Goal: Task Accomplishment & Management: Complete application form

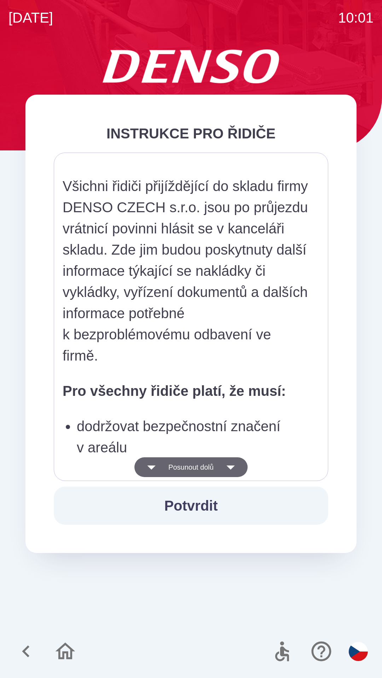
click at [211, 475] on button "Posunout dolů" at bounding box center [190, 468] width 113 height 20
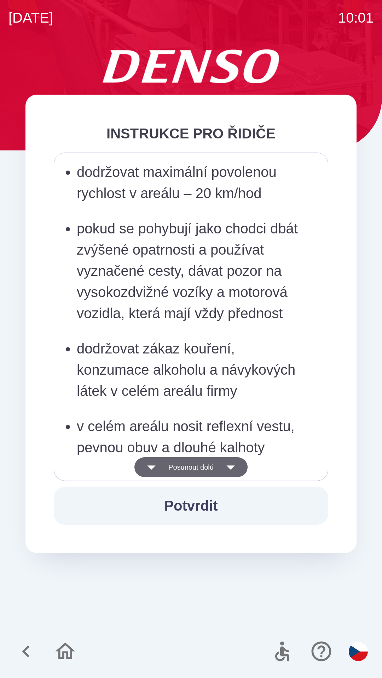
click at [207, 470] on button "Posunout dolů" at bounding box center [190, 468] width 113 height 20
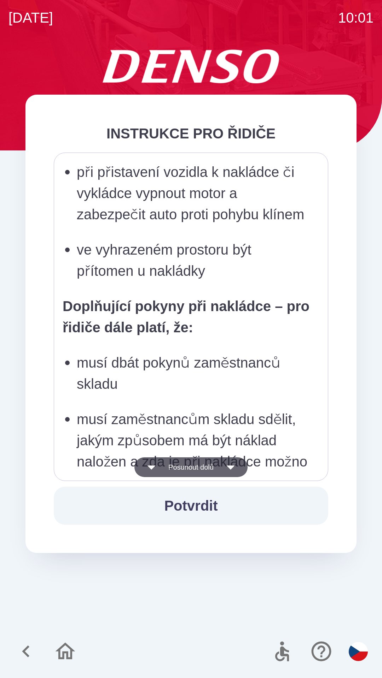
click at [208, 468] on button "Posunout dolů" at bounding box center [190, 468] width 113 height 20
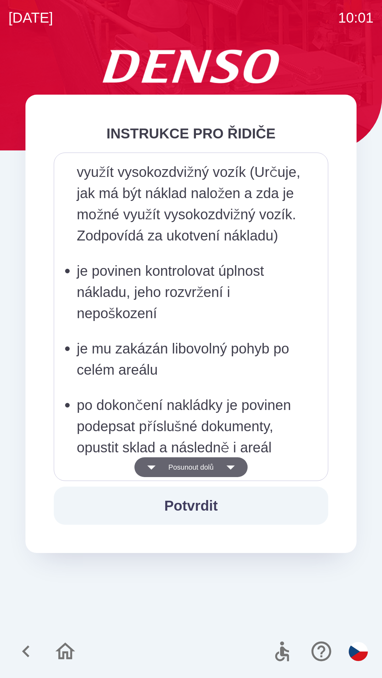
click at [212, 467] on button "Posunout dolů" at bounding box center [190, 468] width 113 height 20
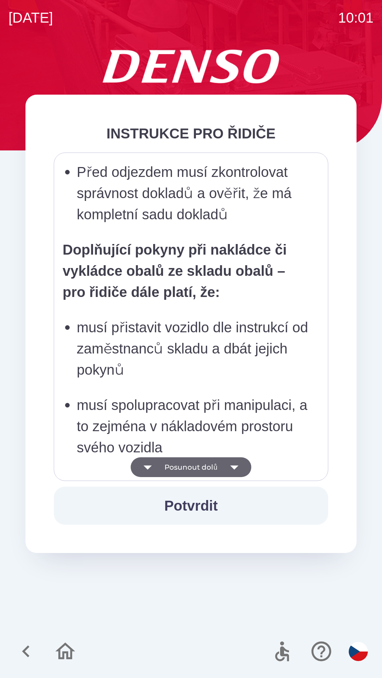
click at [215, 467] on button "Posunout dolů" at bounding box center [190, 468] width 120 height 20
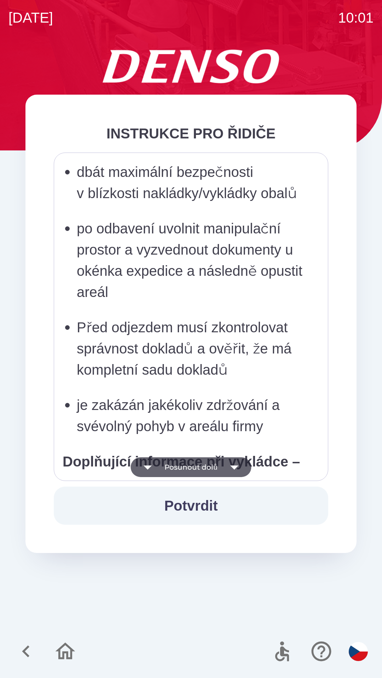
click at [217, 470] on button "Posunout dolů" at bounding box center [190, 468] width 120 height 20
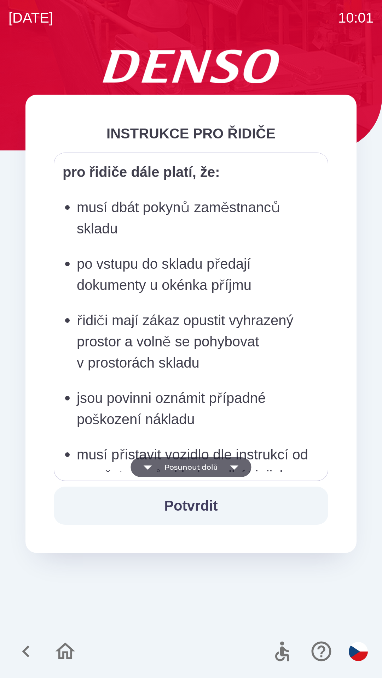
click at [216, 471] on button "Posunout dolů" at bounding box center [190, 468] width 120 height 20
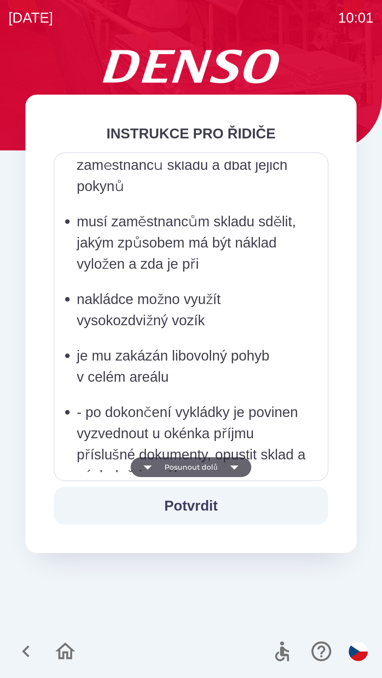
click at [217, 466] on button "Posunout dolů" at bounding box center [190, 468] width 120 height 20
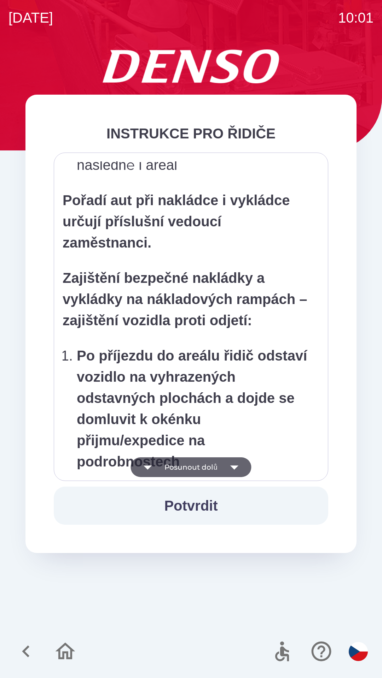
click at [220, 465] on button "Posunout dolů" at bounding box center [190, 468] width 120 height 20
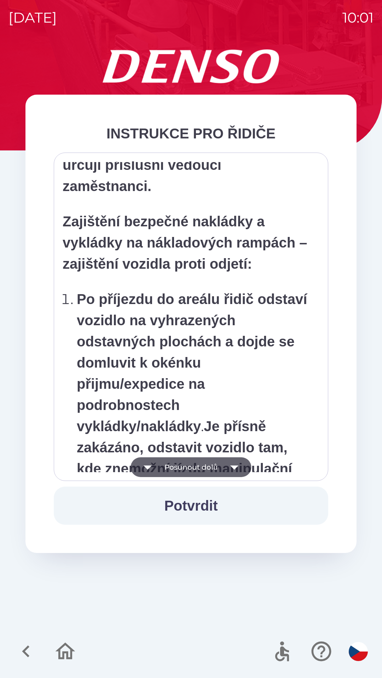
click at [220, 466] on button "Posunout dolů" at bounding box center [190, 468] width 120 height 20
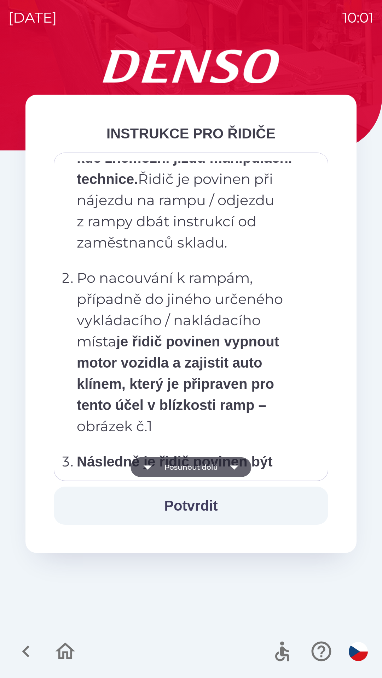
click at [221, 468] on button "Posunout dolů" at bounding box center [190, 468] width 120 height 20
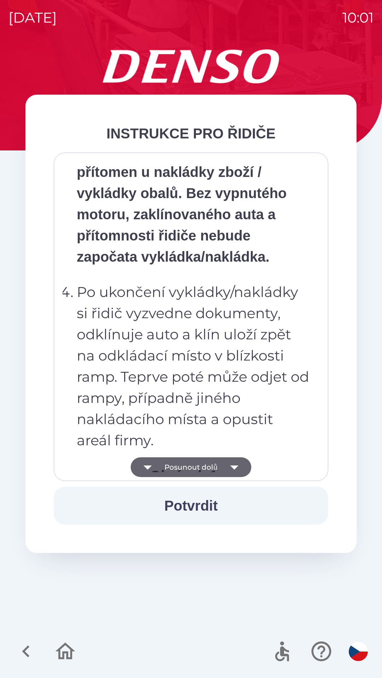
click at [219, 462] on button "Posunout dolů" at bounding box center [190, 468] width 120 height 20
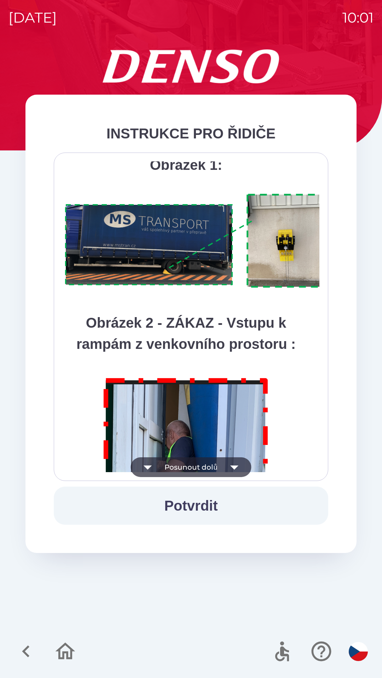
click at [219, 466] on button "Posunout dolů" at bounding box center [190, 468] width 120 height 20
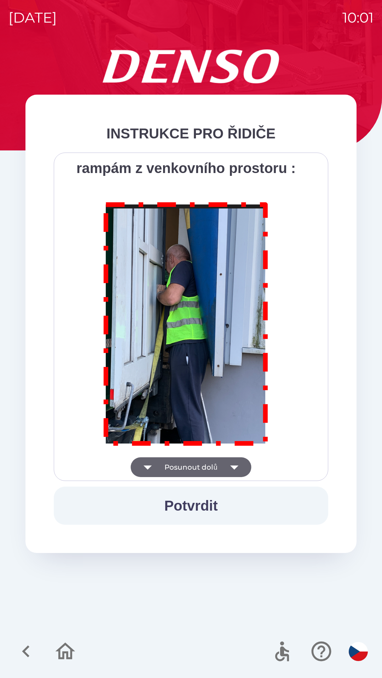
click at [222, 465] on div "Všichni řidiči přijíždějící do skladu firmy DENSO CZECH s.r.o. jsou po průjezdu…" at bounding box center [191, 316] width 257 height 311
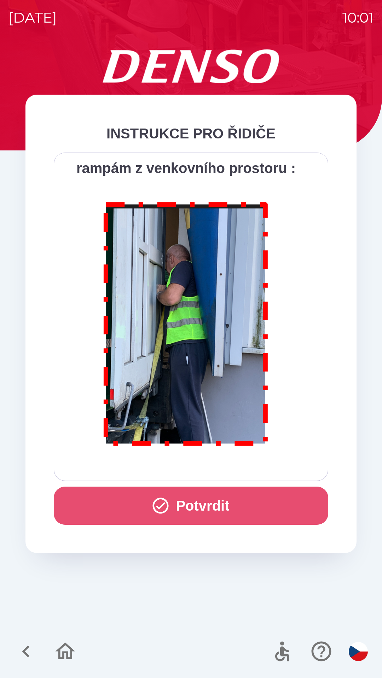
click at [219, 499] on button "Potvrdit" at bounding box center [191, 506] width 274 height 38
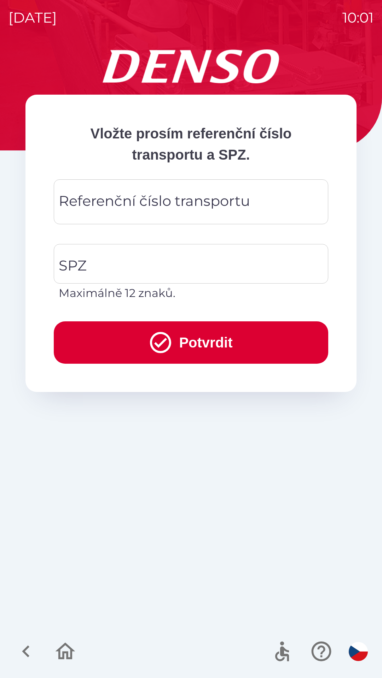
click at [169, 202] on div "Referenční číslo transportu Referenční číslo transportu" at bounding box center [191, 201] width 274 height 45
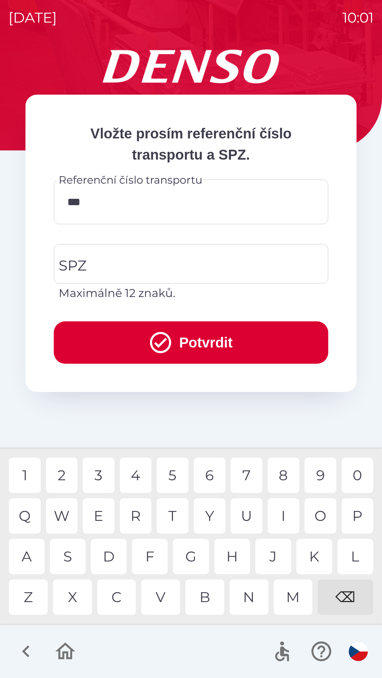
click at [61, 474] on div "2" at bounding box center [62, 475] width 32 height 35
click at [28, 475] on div "1" at bounding box center [25, 475] width 32 height 35
click at [355, 476] on div "0" at bounding box center [357, 475] width 32 height 35
type input "********"
click at [127, 467] on div "4" at bounding box center [136, 475] width 32 height 35
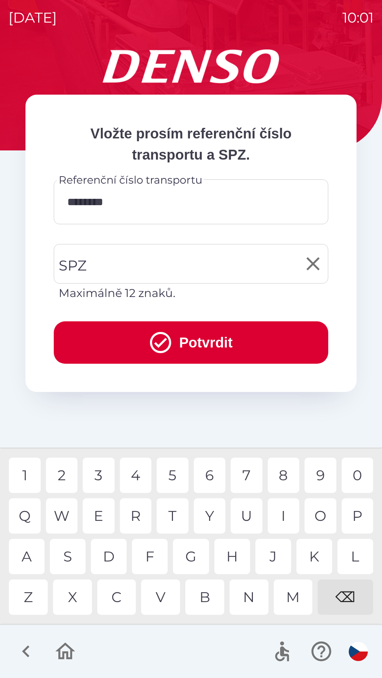
click at [241, 266] on input "SPZ" at bounding box center [185, 263] width 257 height 33
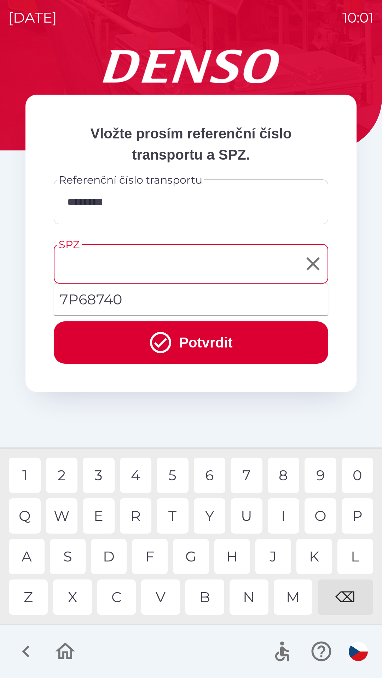
click at [151, 292] on li "7P68740" at bounding box center [190, 299] width 273 height 25
type input "*******"
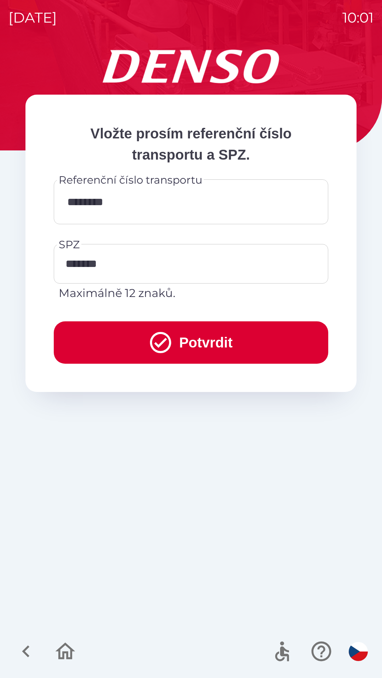
click at [193, 338] on button "Potvrdit" at bounding box center [191, 343] width 274 height 42
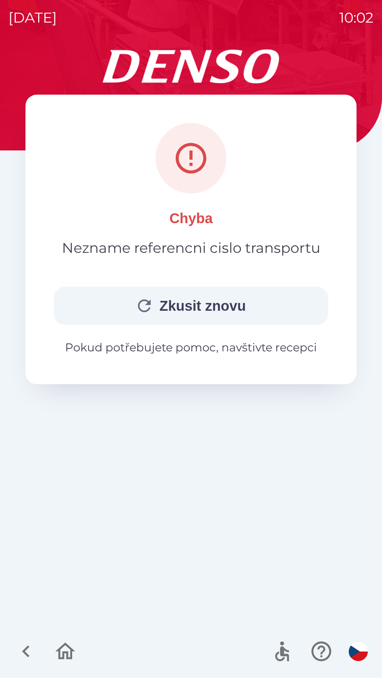
click at [266, 307] on button "Zkusit znovu" at bounding box center [191, 306] width 274 height 38
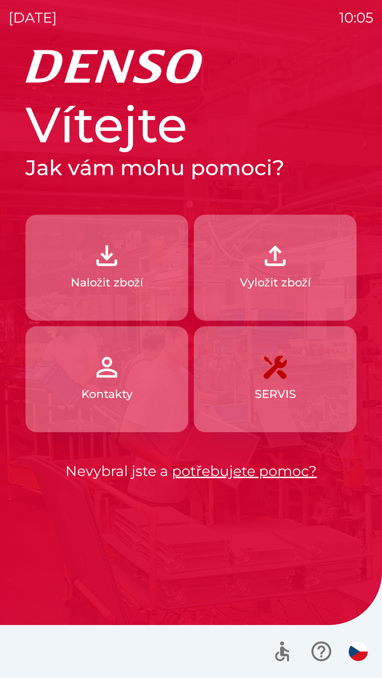
click at [135, 271] on button "Naložit zboží" at bounding box center [106, 268] width 163 height 106
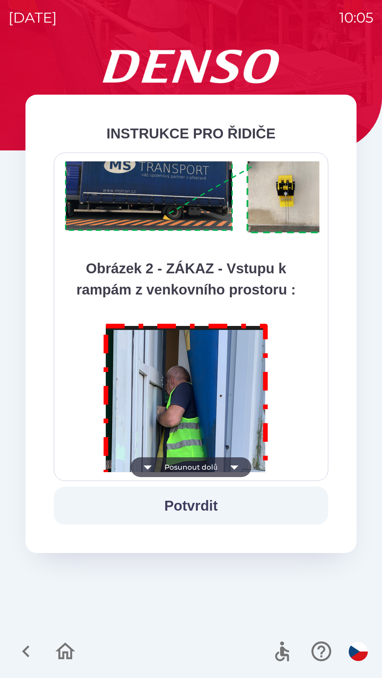
scroll to position [3971, 0]
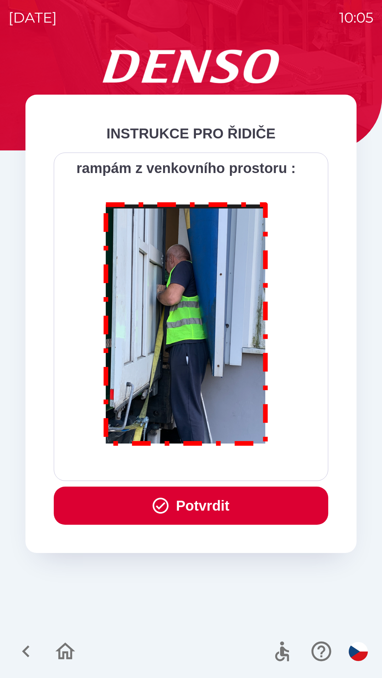
click at [201, 506] on button "Potvrdit" at bounding box center [191, 506] width 274 height 38
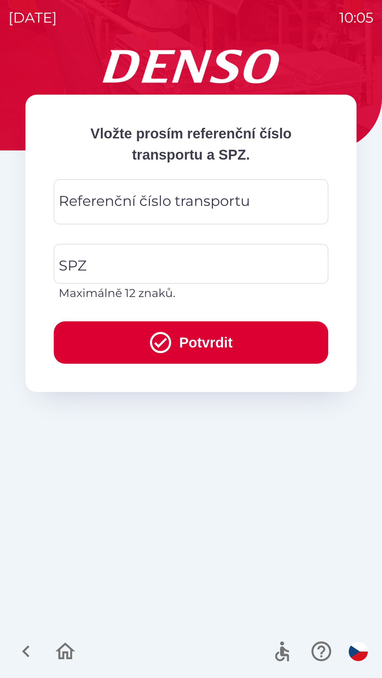
click at [204, 198] on div "Referenční číslo transportu Referenční číslo transportu" at bounding box center [191, 201] width 274 height 45
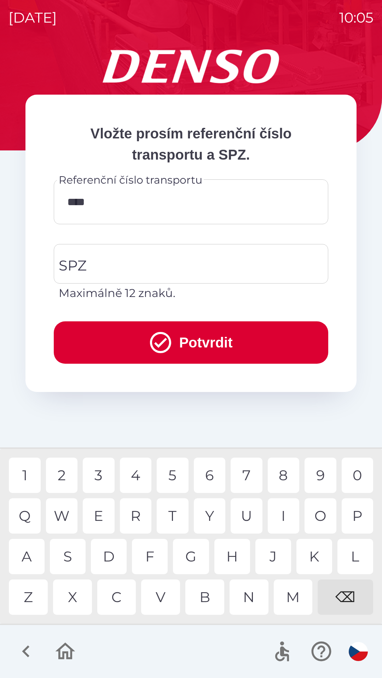
click at [284, 477] on div "8" at bounding box center [283, 475] width 32 height 35
type input "******"
click at [121, 258] on input "SPZ" at bounding box center [185, 263] width 257 height 33
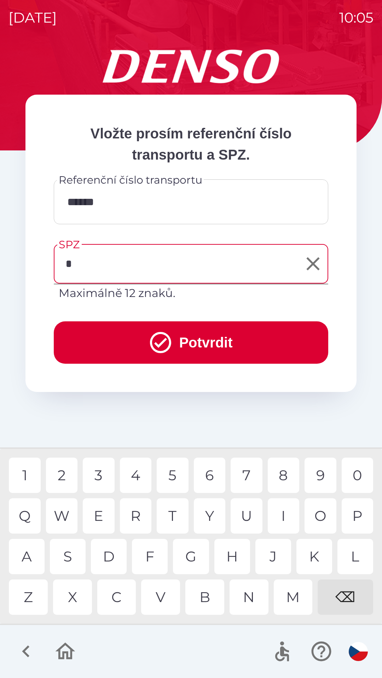
click at [163, 471] on div "5" at bounding box center [173, 475] width 32 height 35
click at [204, 473] on div "6" at bounding box center [210, 475] width 32 height 35
type input "*******"
click at [66, 472] on div "2" at bounding box center [62, 475] width 32 height 35
click at [187, 340] on button "Potvrdit" at bounding box center [191, 343] width 274 height 42
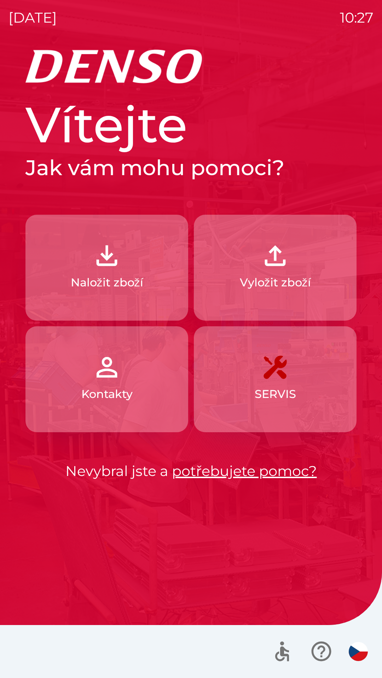
click at [135, 277] on p "Naložit zboží" at bounding box center [107, 282] width 72 height 17
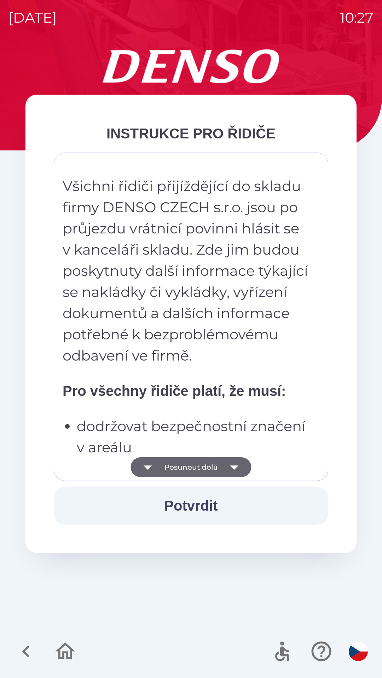
click at [231, 464] on icon "button" at bounding box center [234, 468] width 20 height 20
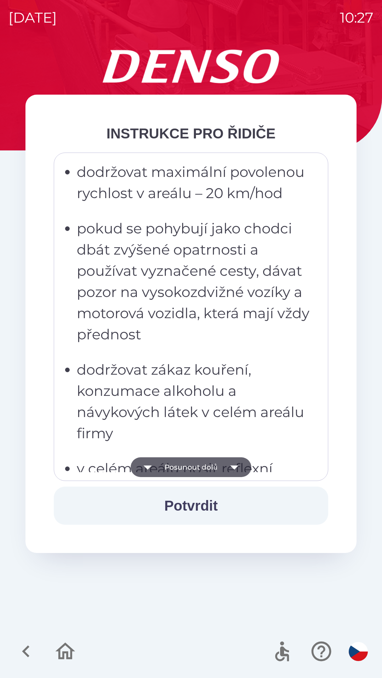
click at [234, 464] on icon "button" at bounding box center [234, 468] width 20 height 20
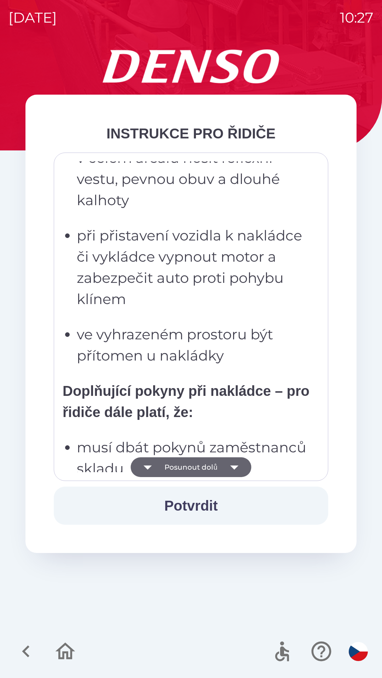
click at [234, 465] on icon "button" at bounding box center [234, 468] width 20 height 20
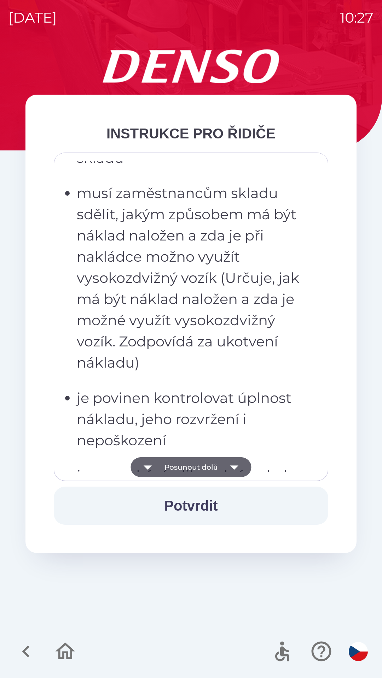
click at [233, 465] on icon "button" at bounding box center [234, 468] width 20 height 20
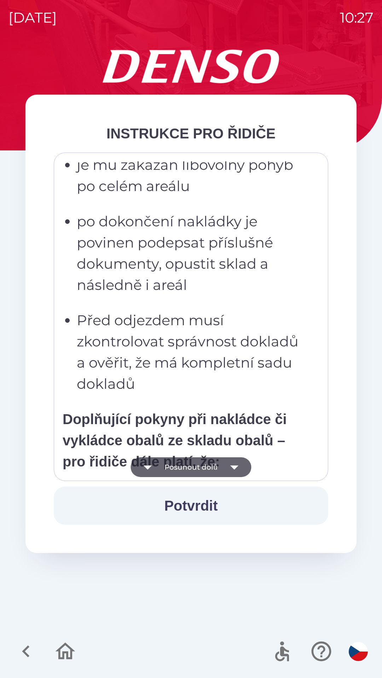
click at [235, 462] on icon "button" at bounding box center [234, 468] width 20 height 20
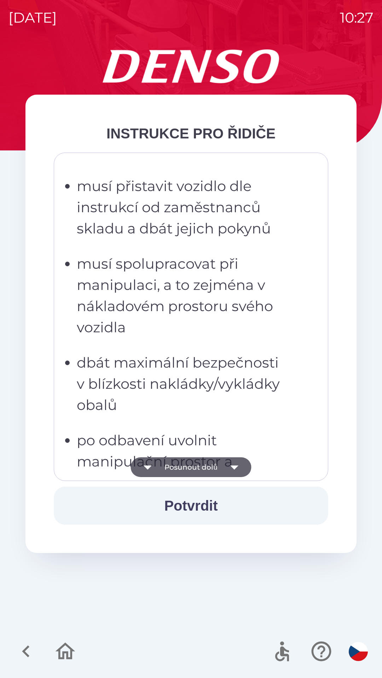
click at [236, 466] on icon "button" at bounding box center [234, 468] width 20 height 20
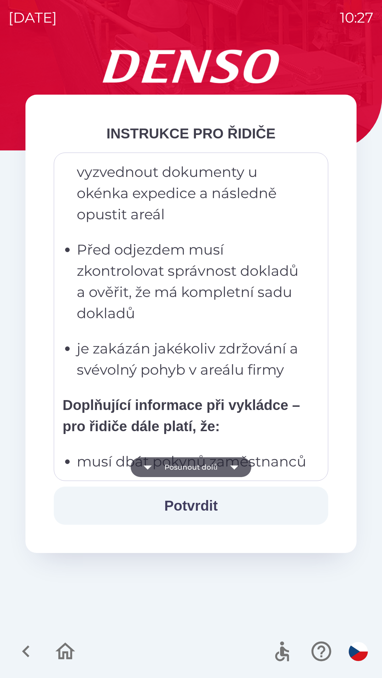
click at [234, 466] on icon "button" at bounding box center [234, 468] width 20 height 20
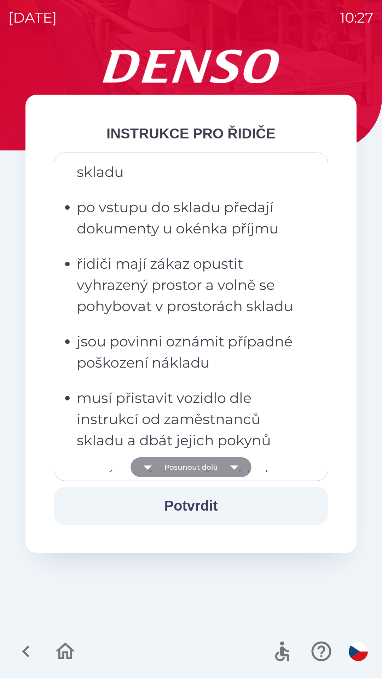
click at [235, 465] on icon "button" at bounding box center [234, 468] width 20 height 20
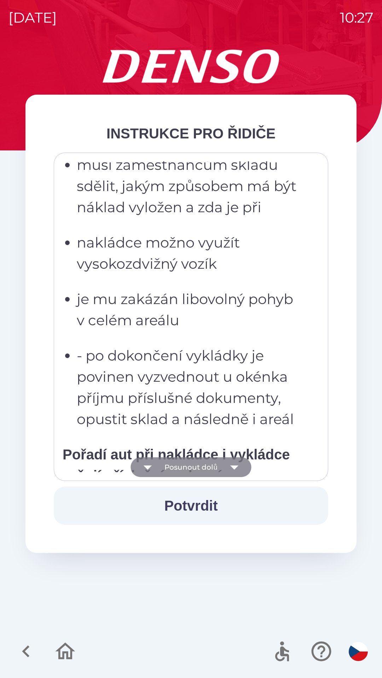
click at [235, 465] on icon "button" at bounding box center [234, 468] width 20 height 20
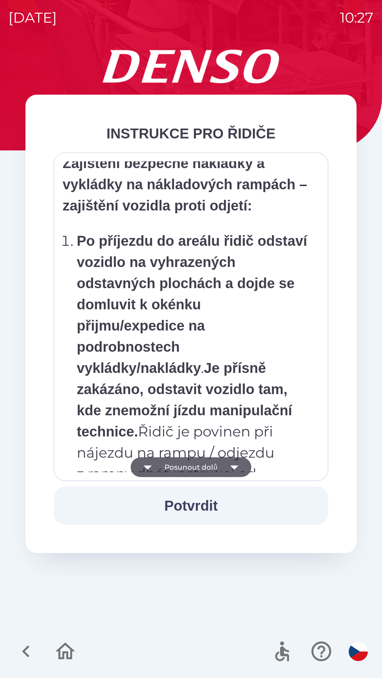
click at [234, 465] on icon "button" at bounding box center [234, 468] width 20 height 20
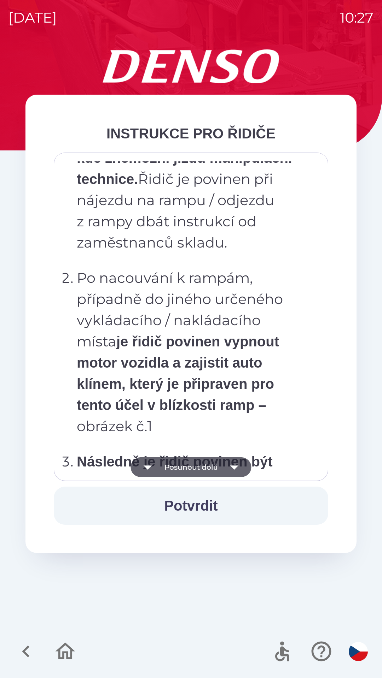
click at [234, 464] on icon "button" at bounding box center [234, 468] width 20 height 20
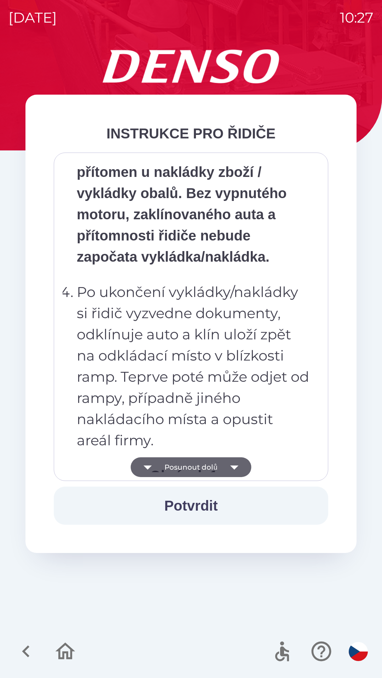
click at [235, 463] on icon "button" at bounding box center [234, 468] width 20 height 20
click at [236, 464] on icon "button" at bounding box center [234, 468] width 20 height 20
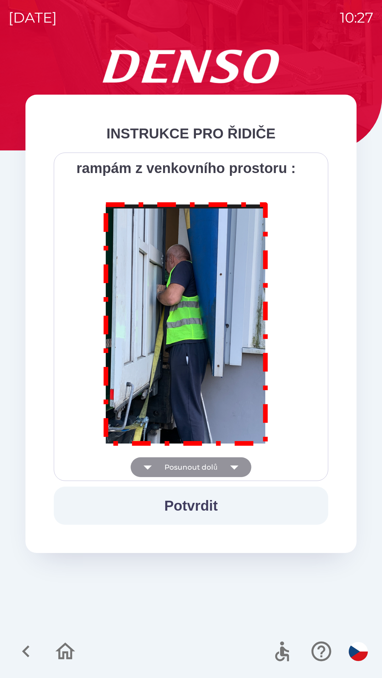
click at [234, 464] on div "Všichni řidiči přijíždějící do skladu firmy DENSO CZECH s.r.o. jsou po průjezdu…" at bounding box center [191, 316] width 257 height 311
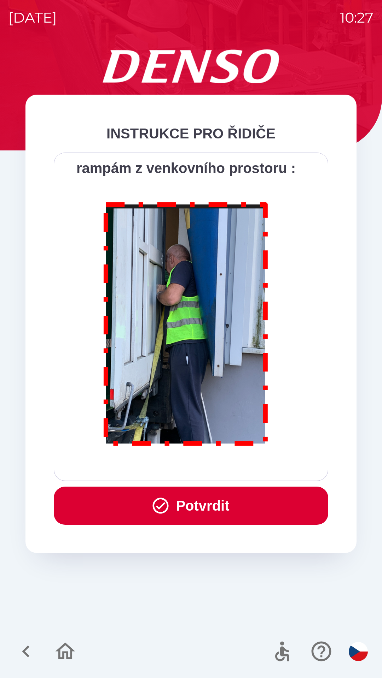
click at [235, 464] on div "Všichni řidiči přijíždějící do skladu firmy DENSO CZECH s.r.o. jsou po průjezdu…" at bounding box center [191, 316] width 257 height 311
click at [211, 499] on button "Potvrdit" at bounding box center [191, 506] width 274 height 38
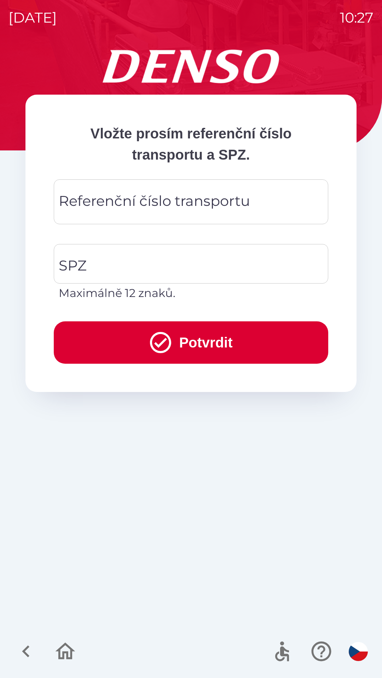
click at [87, 207] on div "Referenční číslo transportu Referenční číslo transportu" at bounding box center [191, 201] width 274 height 45
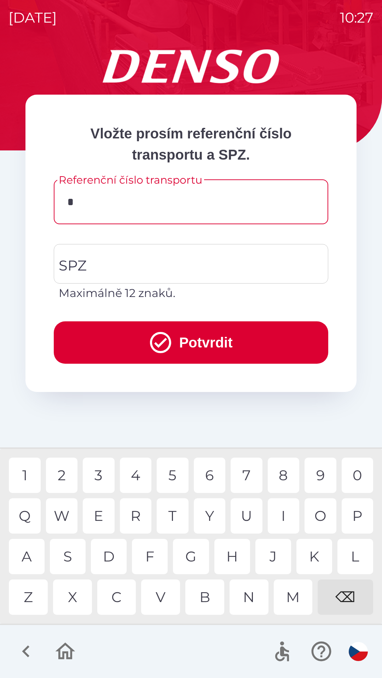
click at [117, 595] on div "C" at bounding box center [116, 597] width 39 height 35
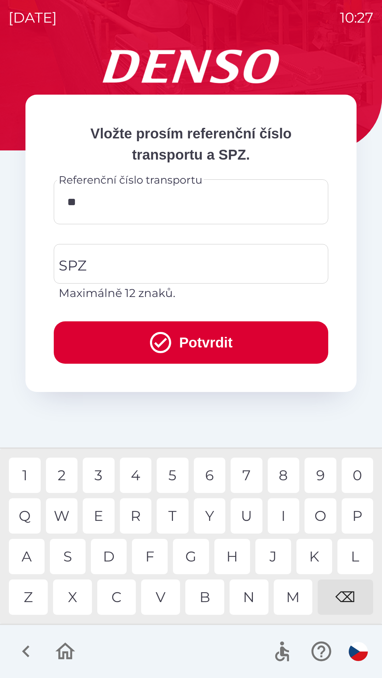
click at [23, 511] on div "Q" at bounding box center [25, 516] width 32 height 35
click at [355, 474] on div "0" at bounding box center [357, 475] width 32 height 35
click at [23, 470] on div "1" at bounding box center [25, 475] width 32 height 35
click at [65, 512] on div "W" at bounding box center [62, 516] width 32 height 35
click at [99, 475] on div "3" at bounding box center [99, 475] width 32 height 35
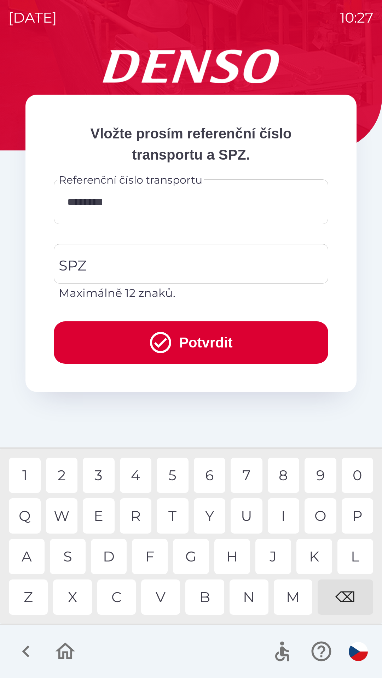
type input "*********"
click at [102, 264] on input "SPZ" at bounding box center [185, 263] width 257 height 33
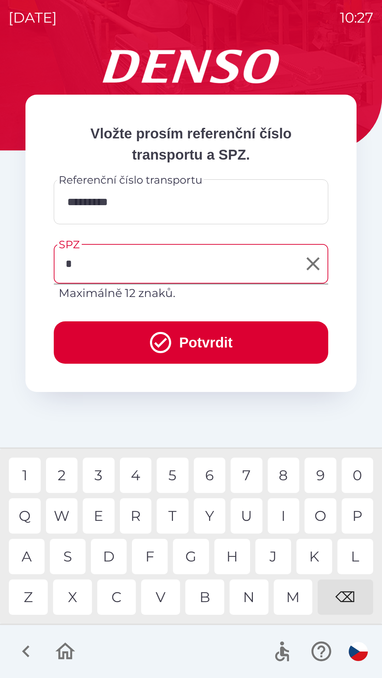
click at [172, 473] on div "5" at bounding box center [173, 475] width 32 height 35
click at [159, 596] on div "V" at bounding box center [160, 597] width 39 height 35
type input "*******"
click at [173, 468] on div "5" at bounding box center [173, 475] width 32 height 35
click at [157, 340] on icon "submit" at bounding box center [160, 342] width 25 height 25
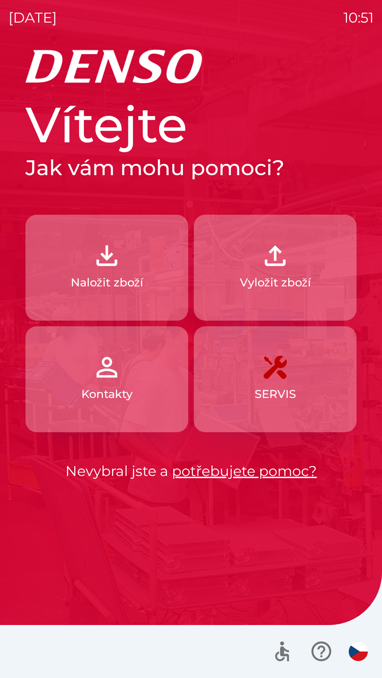
click at [114, 259] on img "button" at bounding box center [106, 255] width 31 height 31
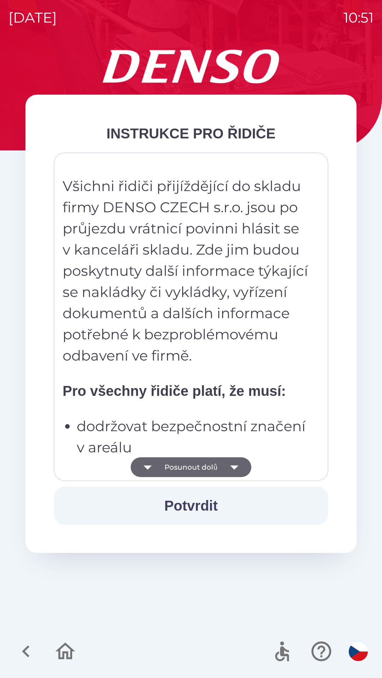
click at [168, 466] on button "Posunout dolů" at bounding box center [190, 468] width 120 height 20
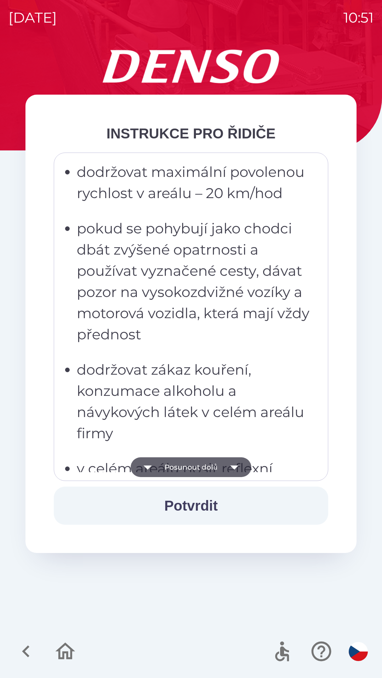
click at [169, 470] on button "Posunout dolů" at bounding box center [190, 468] width 120 height 20
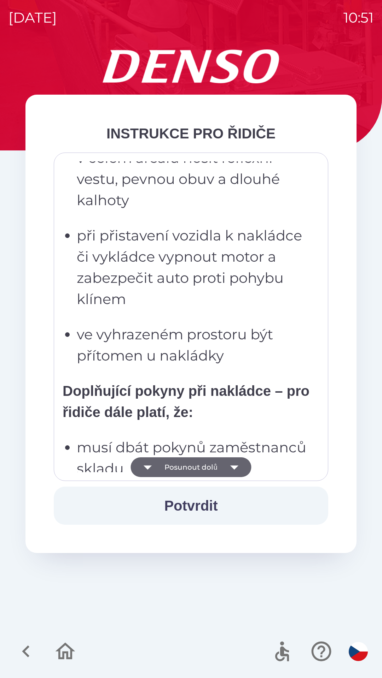
click at [159, 466] on button "Posunout dolů" at bounding box center [190, 468] width 120 height 20
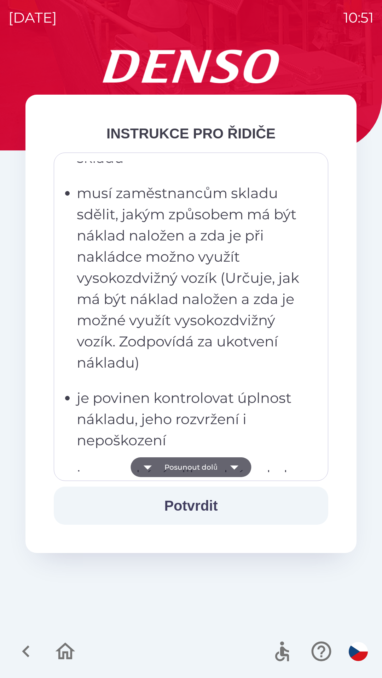
click at [156, 470] on icon "button" at bounding box center [147, 468] width 20 height 20
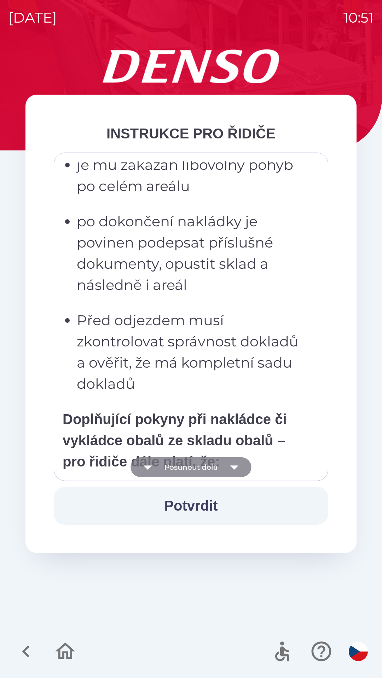
click at [153, 468] on icon "button" at bounding box center [147, 468] width 20 height 20
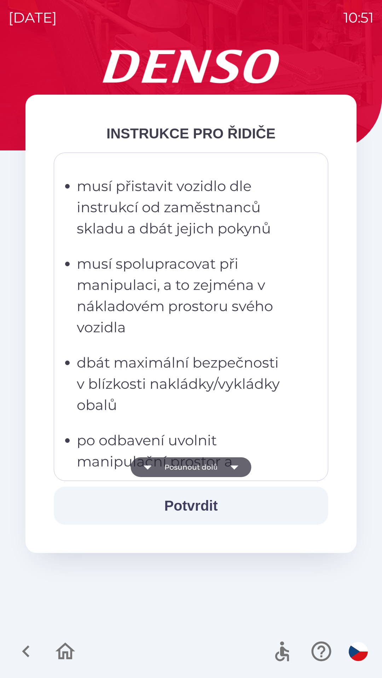
click at [151, 469] on icon "button" at bounding box center [147, 468] width 20 height 20
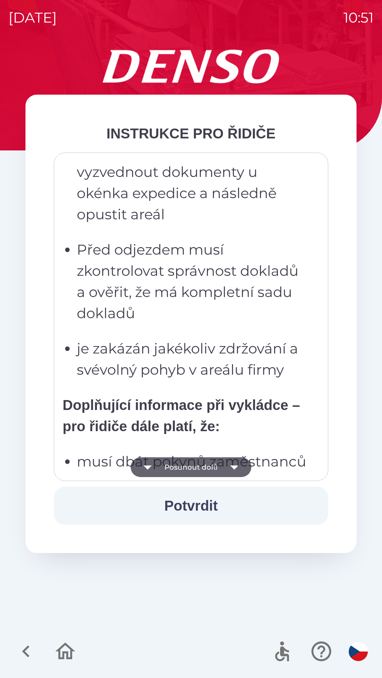
click at [147, 468] on icon "button" at bounding box center [147, 468] width 8 height 4
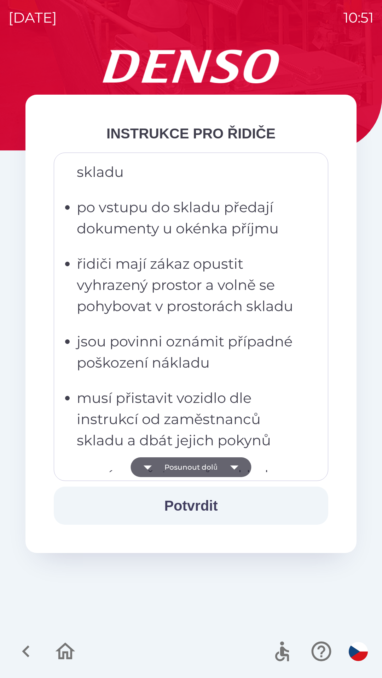
click at [147, 466] on icon "button" at bounding box center [147, 468] width 8 height 4
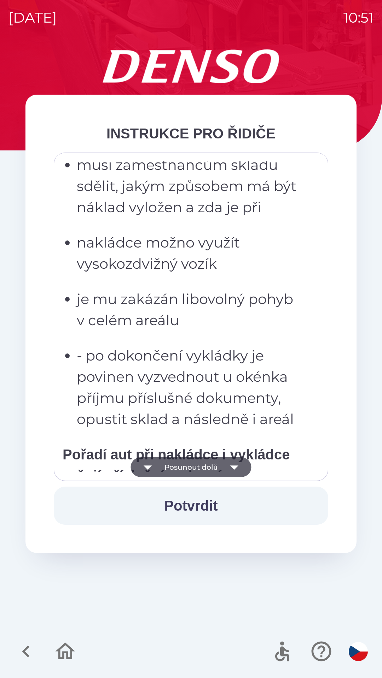
click at [147, 468] on icon "button" at bounding box center [147, 468] width 8 height 4
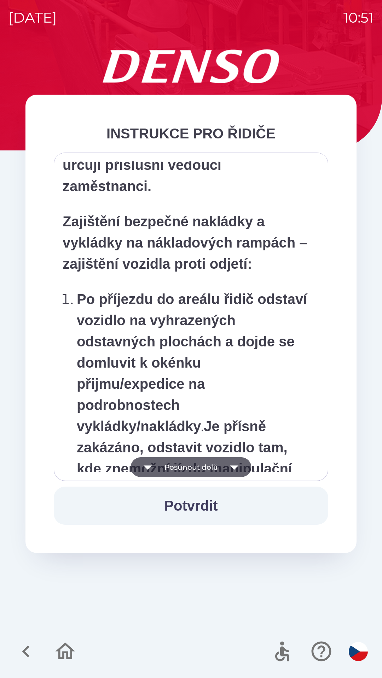
click at [147, 468] on icon "button" at bounding box center [147, 468] width 8 height 4
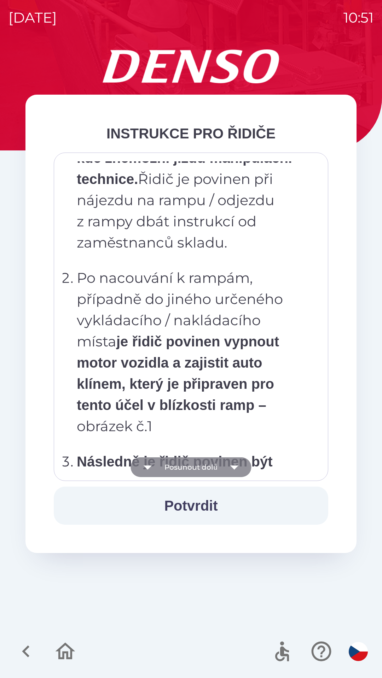
click at [147, 464] on icon "button" at bounding box center [147, 468] width 20 height 20
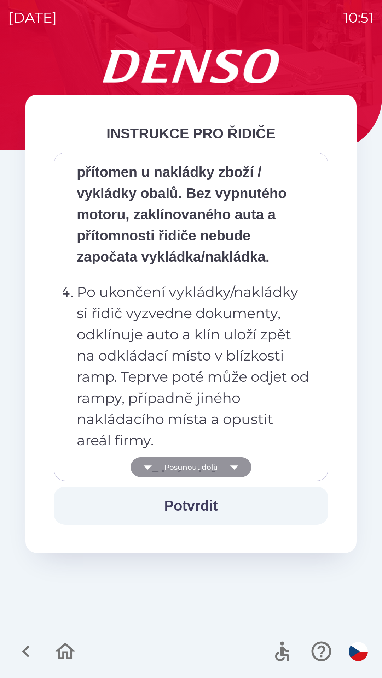
click at [149, 466] on icon "button" at bounding box center [147, 468] width 8 height 4
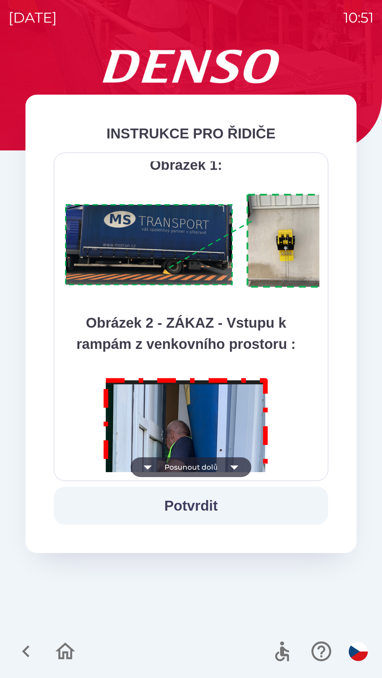
click at [148, 467] on icon "button" at bounding box center [147, 468] width 8 height 4
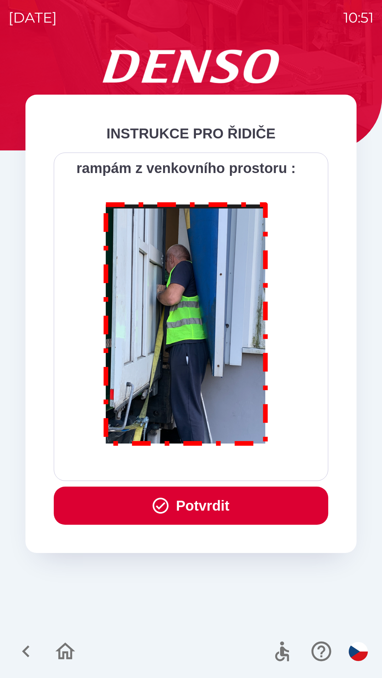
click at [169, 506] on button "Potvrdit" at bounding box center [191, 506] width 274 height 38
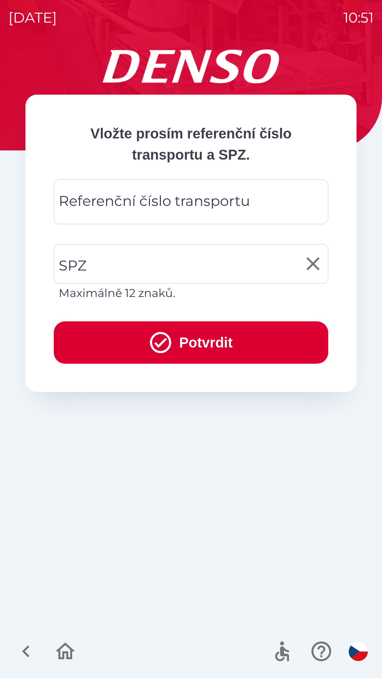
click at [97, 260] on input "SPZ" at bounding box center [185, 263] width 257 height 33
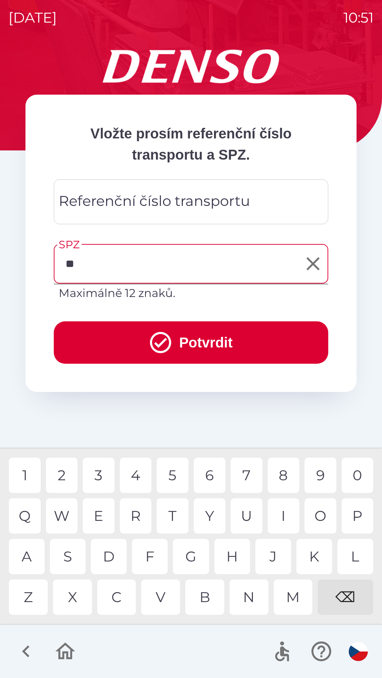
click at [31, 551] on div "A" at bounding box center [27, 556] width 36 height 35
click at [249, 474] on div "7" at bounding box center [246, 475] width 32 height 35
type input "*******"
click at [27, 481] on div "1" at bounding box center [25, 475] width 32 height 35
click at [116, 195] on div "Referenční číslo transportu Referenční číslo transportu" at bounding box center [191, 201] width 274 height 45
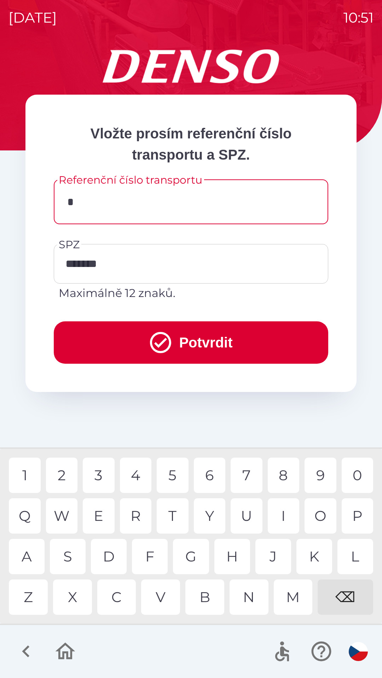
click at [99, 475] on div "3" at bounding box center [99, 475] width 32 height 35
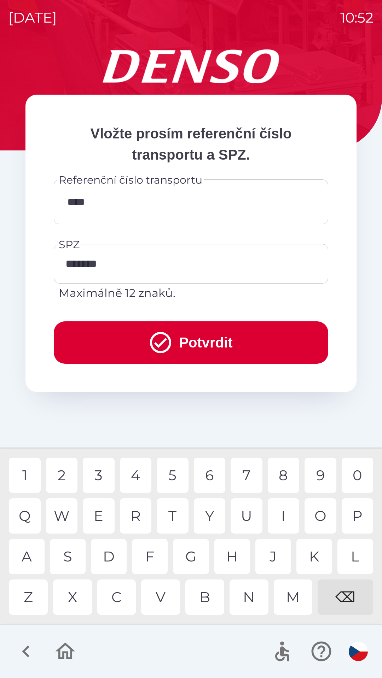
click at [136, 473] on div "4" at bounding box center [136, 475] width 32 height 35
type input "******"
click at [189, 341] on button "Potvrdit" at bounding box center [191, 343] width 274 height 42
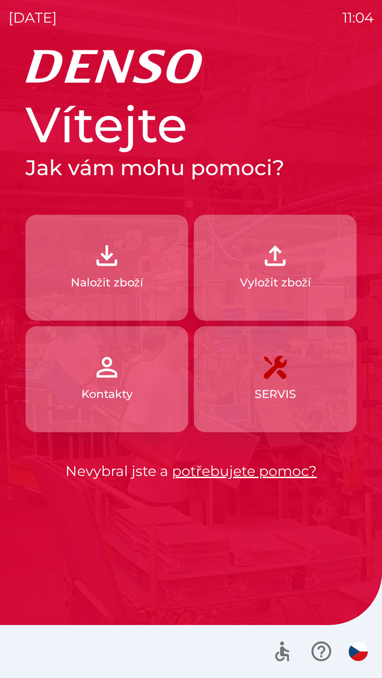
click at [248, 281] on p "Vyložit zboží" at bounding box center [275, 282] width 71 height 17
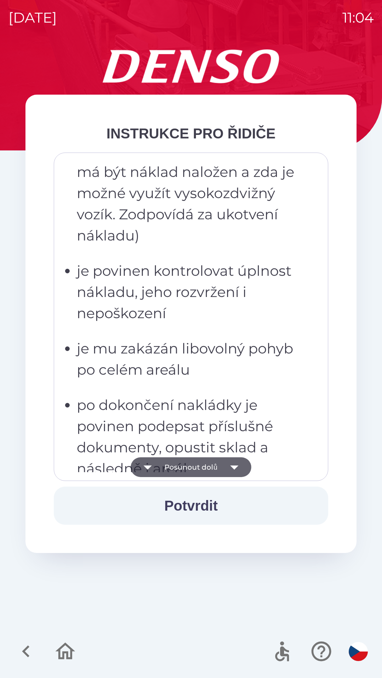
scroll to position [1196, 0]
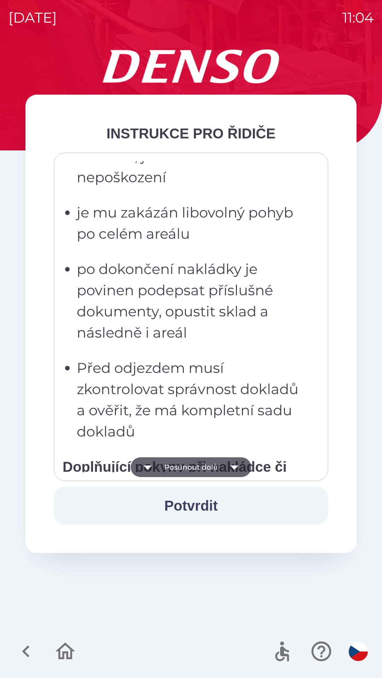
click at [180, 509] on button "Potvrdit" at bounding box center [191, 506] width 274 height 38
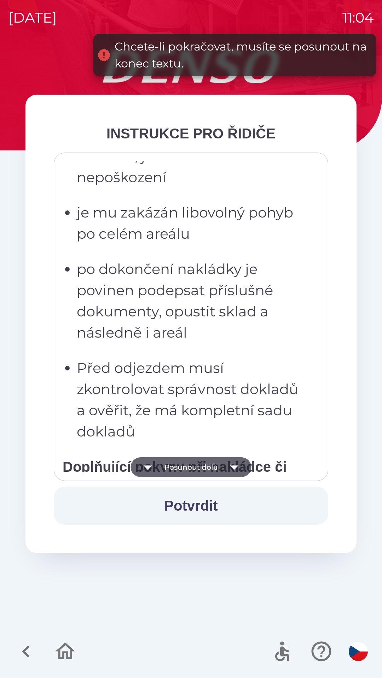
click at [182, 471] on button "Posunout dolů" at bounding box center [190, 468] width 120 height 20
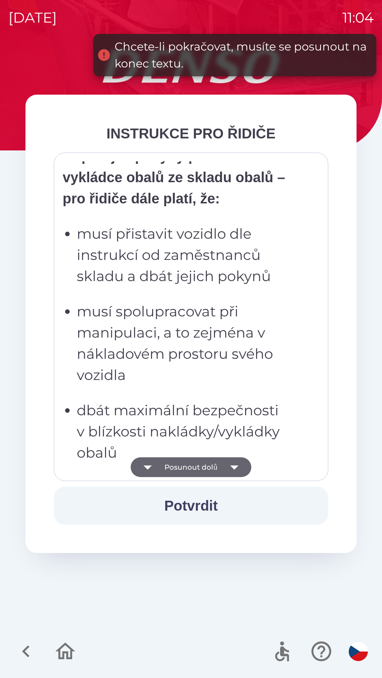
click at [188, 505] on button "Potvrdit" at bounding box center [191, 506] width 274 height 38
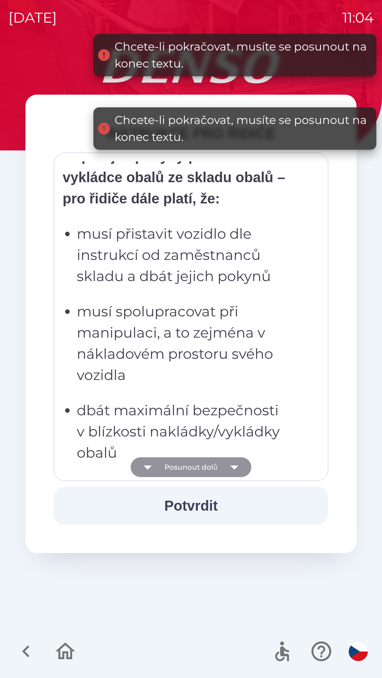
click at [184, 465] on button "Posunout dolů" at bounding box center [190, 468] width 120 height 20
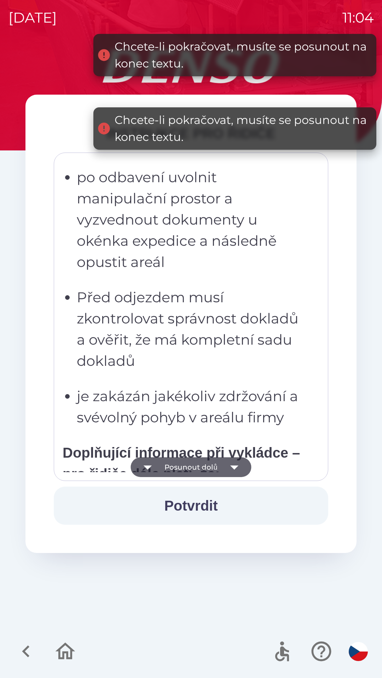
click at [189, 466] on button "Posunout dolů" at bounding box center [190, 468] width 120 height 20
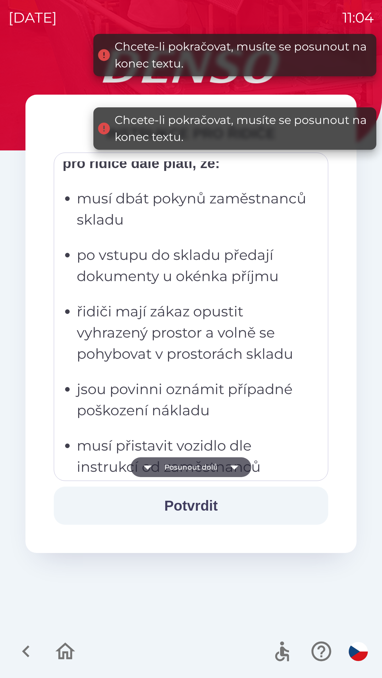
click at [192, 465] on button "Posunout dolů" at bounding box center [190, 468] width 120 height 20
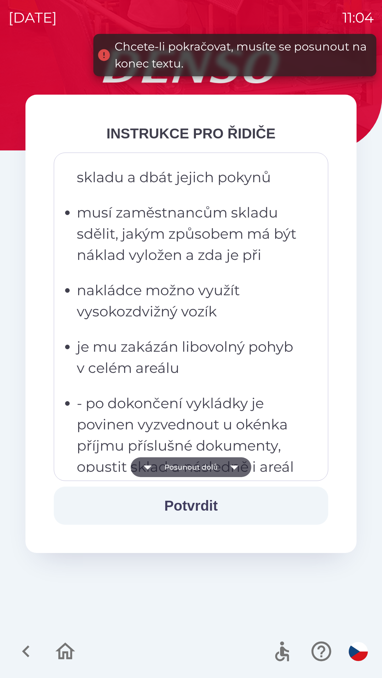
click at [195, 471] on button "Posunout dolů" at bounding box center [190, 468] width 120 height 20
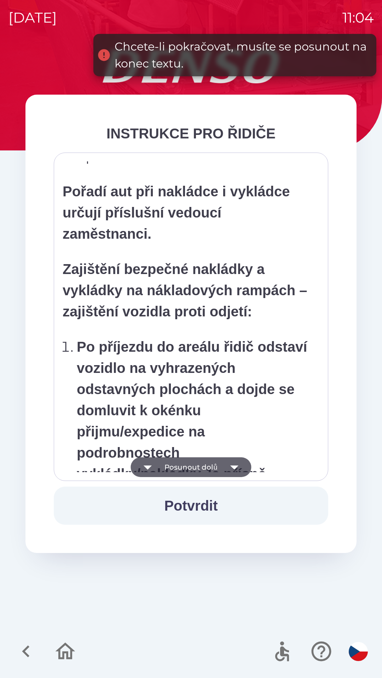
click at [192, 465] on button "Posunout dolů" at bounding box center [190, 468] width 120 height 20
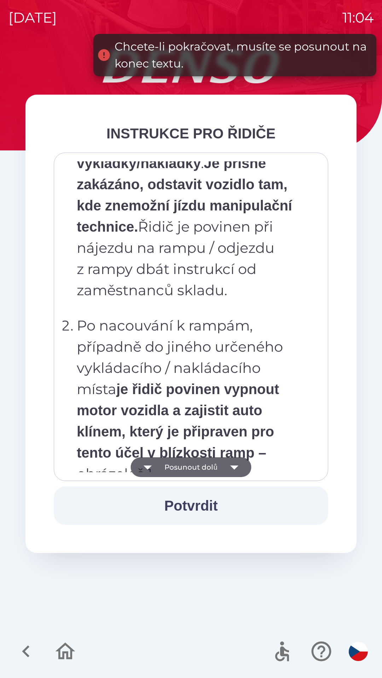
click at [192, 461] on button "Posunout dolů" at bounding box center [190, 468] width 120 height 20
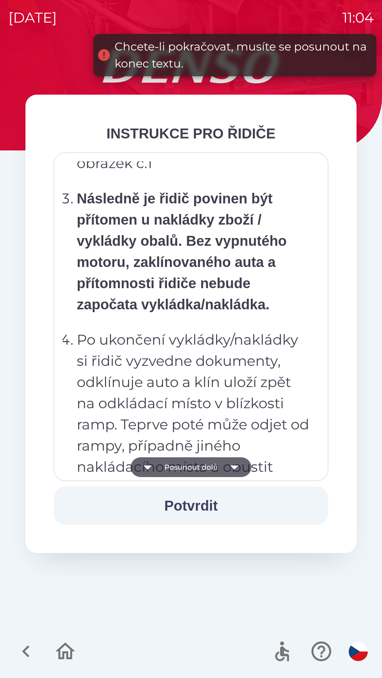
click at [190, 463] on button "Posunout dolů" at bounding box center [190, 468] width 120 height 20
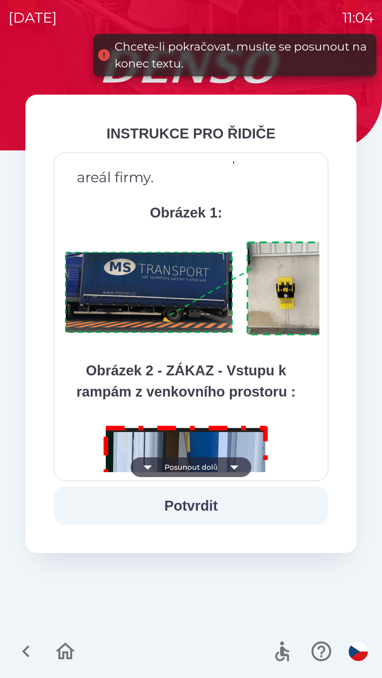
click at [189, 462] on button "Posunout dolů" at bounding box center [190, 468] width 120 height 20
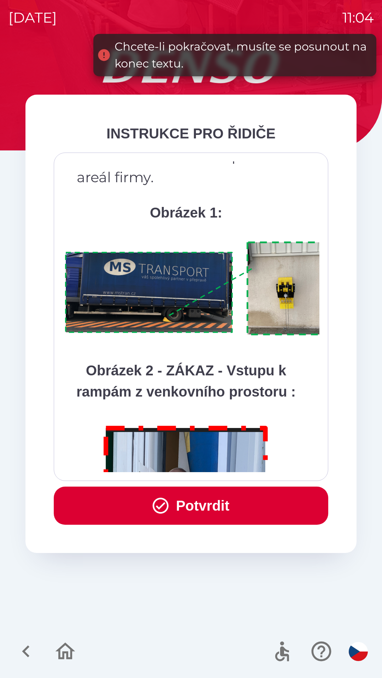
scroll to position [3971, 0]
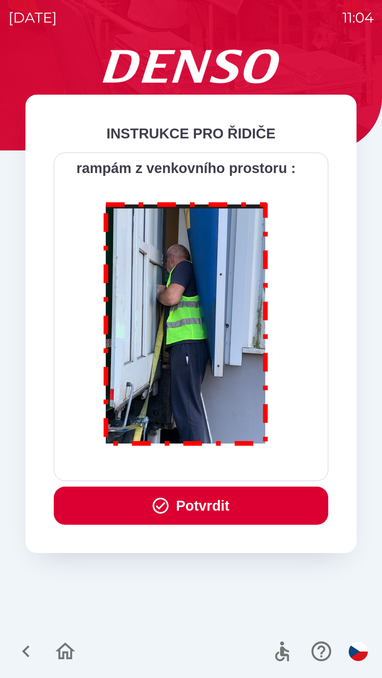
click at [184, 502] on button "Potvrdit" at bounding box center [191, 506] width 274 height 38
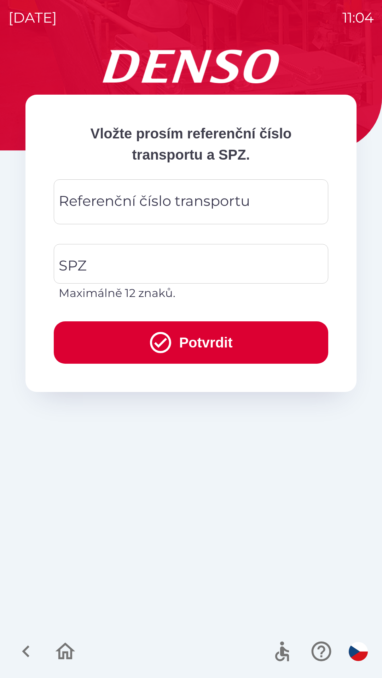
click at [187, 200] on div "Referenční číslo transportu Referenční číslo transportu" at bounding box center [191, 201] width 274 height 45
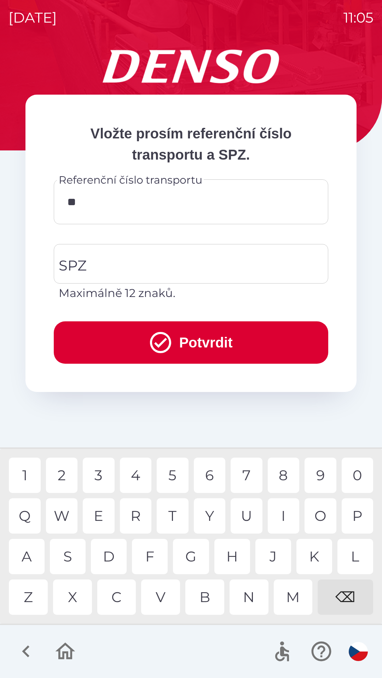
click at [19, 473] on div "1" at bounding box center [25, 475] width 32 height 35
type input "*****"
click at [214, 476] on div "6" at bounding box center [210, 475] width 32 height 35
click at [173, 262] on input "SPZ" at bounding box center [185, 263] width 257 height 33
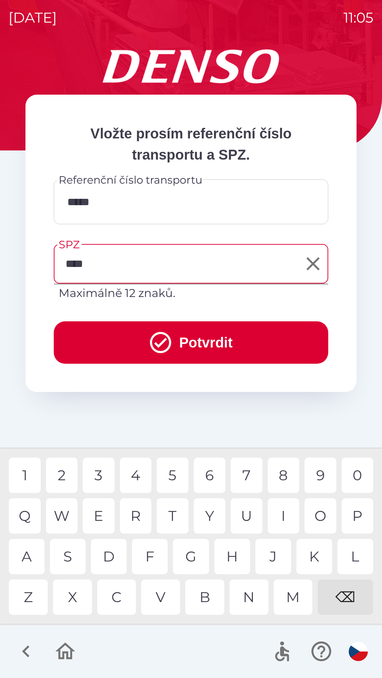
click at [210, 474] on div "6" at bounding box center [210, 475] width 32 height 35
click at [242, 482] on div "7" at bounding box center [246, 475] width 32 height 35
type input "*******"
click at [177, 339] on button "Potvrdit" at bounding box center [191, 343] width 274 height 42
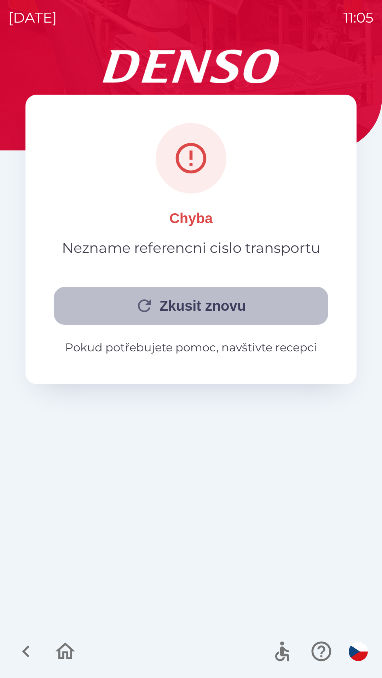
click at [205, 310] on button "Zkusit znovu" at bounding box center [191, 306] width 274 height 38
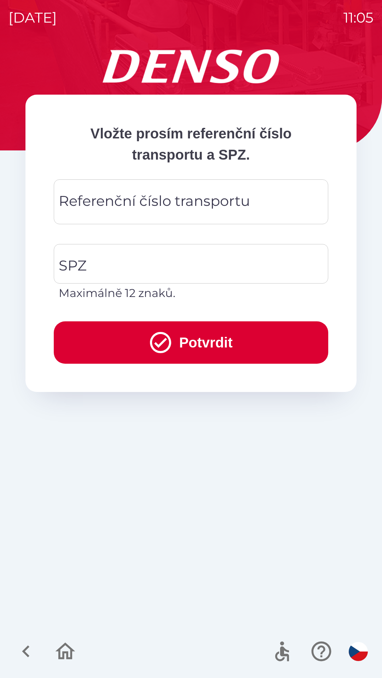
click at [164, 196] on div "Referenční číslo transportu Referenční číslo transportu" at bounding box center [191, 201] width 274 height 45
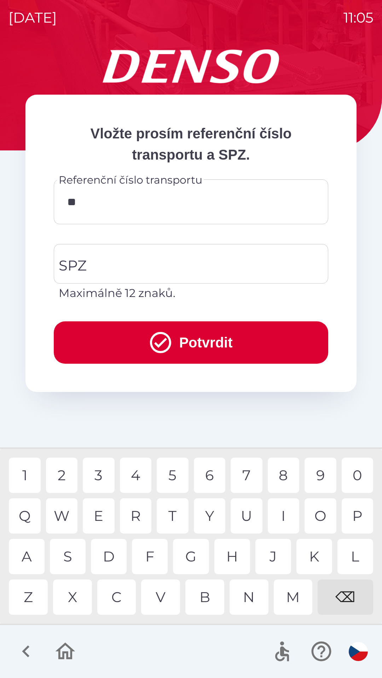
click at [23, 479] on div "1" at bounding box center [25, 475] width 32 height 35
type input "******"
click at [362, 481] on div "0" at bounding box center [357, 475] width 32 height 35
click at [169, 260] on input "SPZ" at bounding box center [185, 263] width 257 height 33
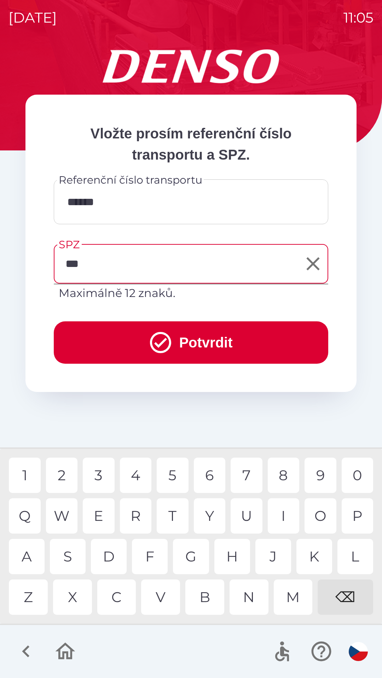
click at [175, 477] on div "5" at bounding box center [173, 475] width 32 height 35
click at [210, 477] on div "6" at bounding box center [210, 475] width 32 height 35
click at [250, 475] on div "7" at bounding box center [246, 475] width 32 height 35
type input "*******"
click at [190, 336] on button "Potvrdit" at bounding box center [191, 343] width 274 height 42
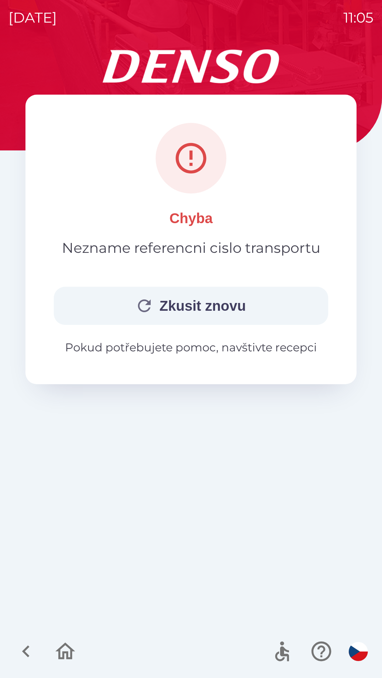
click at [246, 348] on p "Pokud potřebujete pomoc, navštivte recepci" at bounding box center [191, 347] width 274 height 17
click at [241, 308] on button "Zkusit znovu" at bounding box center [191, 306] width 274 height 38
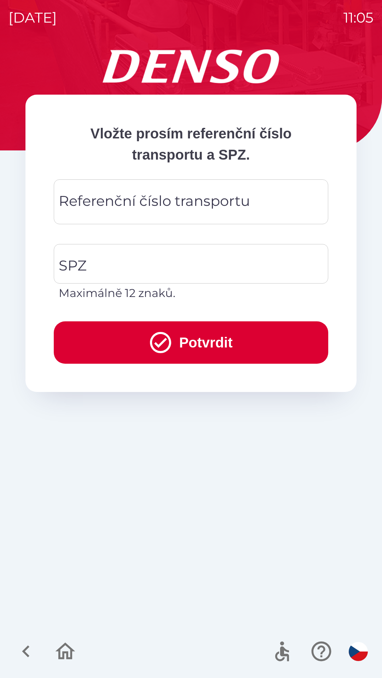
click at [193, 199] on div "Referenční číslo transportu Referenční číslo transportu" at bounding box center [191, 201] width 274 height 45
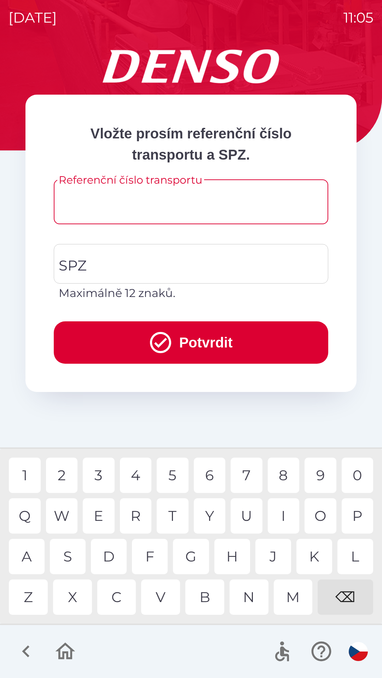
click at [24, 645] on icon "button" at bounding box center [26, 652] width 24 height 24
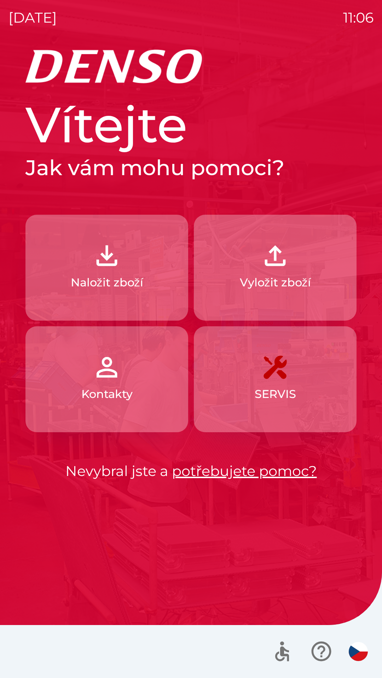
click at [282, 270] on img "button" at bounding box center [274, 255] width 31 height 31
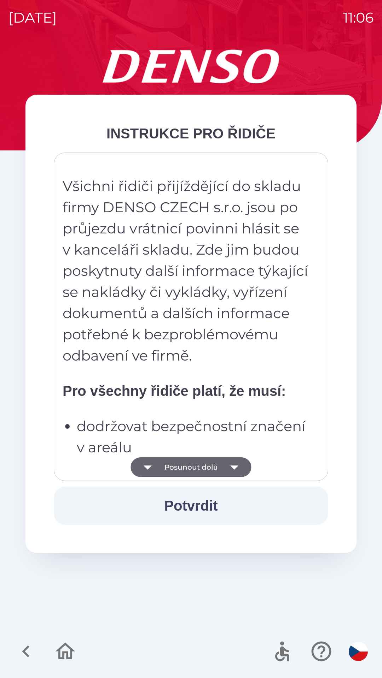
click at [204, 463] on button "Posunout dolů" at bounding box center [190, 468] width 120 height 20
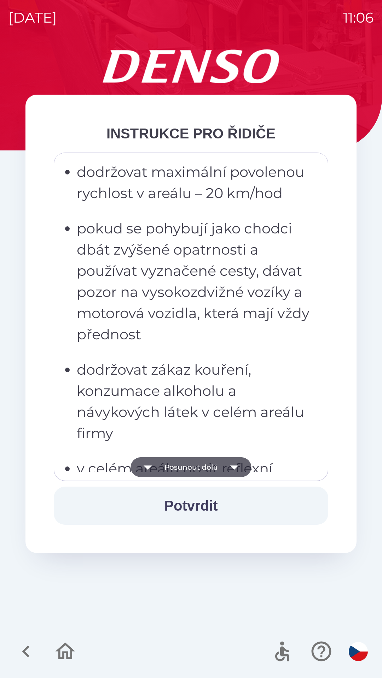
click at [207, 469] on button "Posunout dolů" at bounding box center [190, 468] width 120 height 20
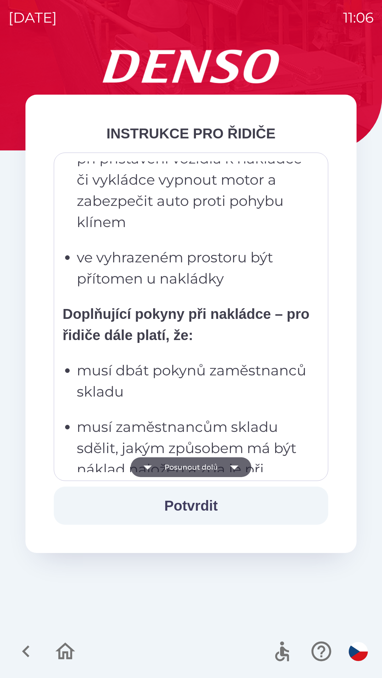
click at [210, 471] on button "Posunout dolů" at bounding box center [190, 468] width 120 height 20
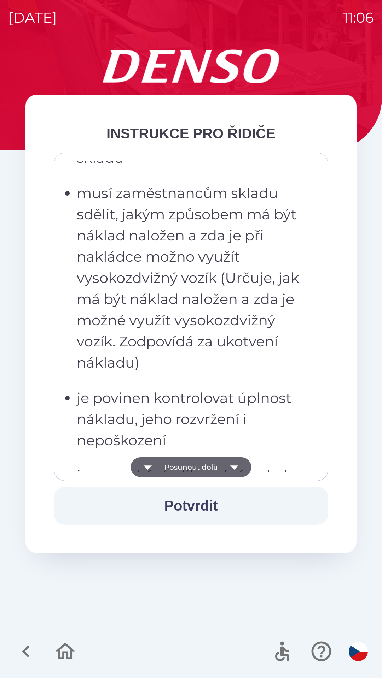
click at [218, 468] on button "Posunout dolů" at bounding box center [190, 468] width 120 height 20
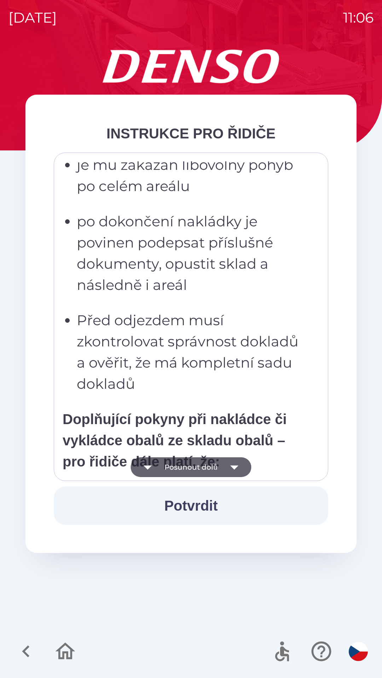
click at [220, 468] on button "Posunout dolů" at bounding box center [190, 468] width 120 height 20
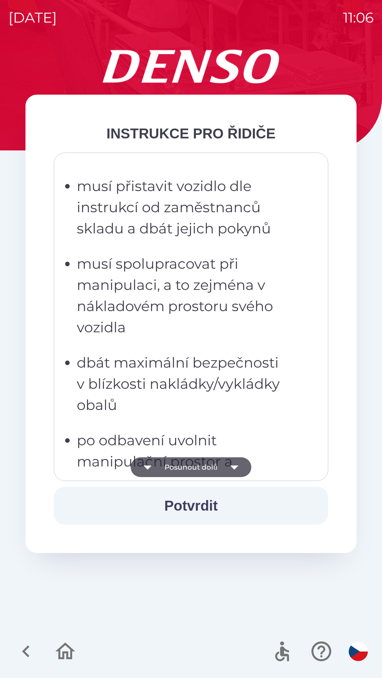
click at [223, 466] on button "Posunout dolů" at bounding box center [190, 468] width 120 height 20
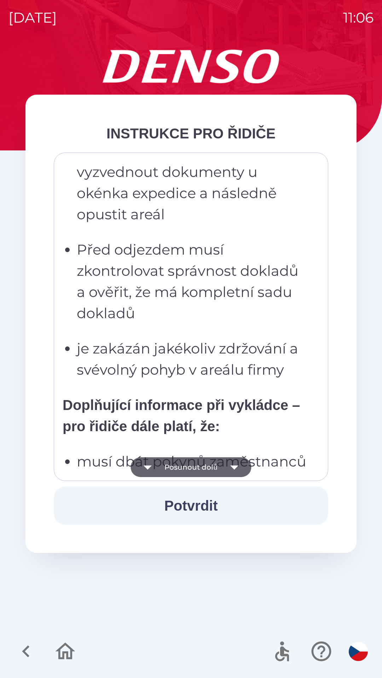
click at [221, 463] on button "Posunout dolů" at bounding box center [190, 468] width 120 height 20
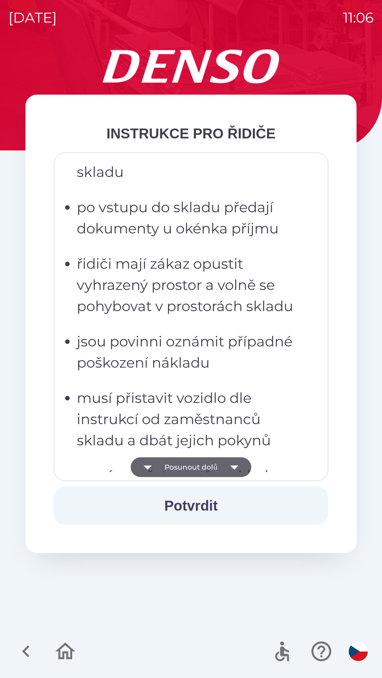
click at [223, 463] on button "Posunout dolů" at bounding box center [190, 468] width 120 height 20
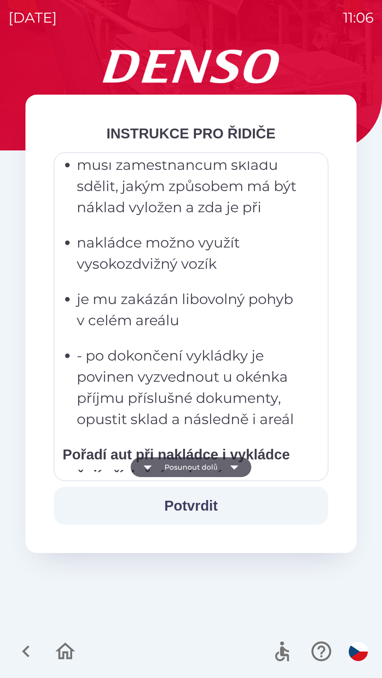
click at [226, 466] on icon "button" at bounding box center [234, 468] width 20 height 20
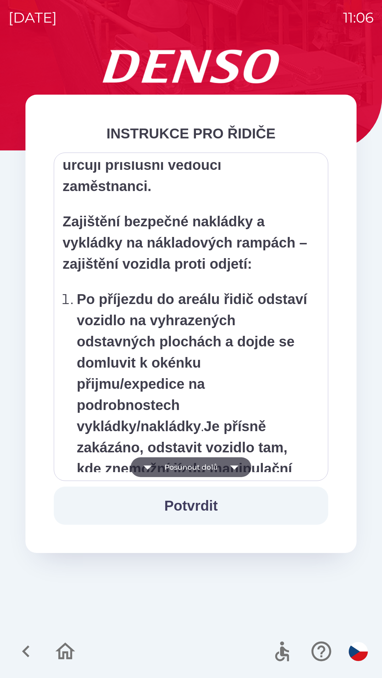
click at [228, 473] on icon "button" at bounding box center [234, 468] width 20 height 20
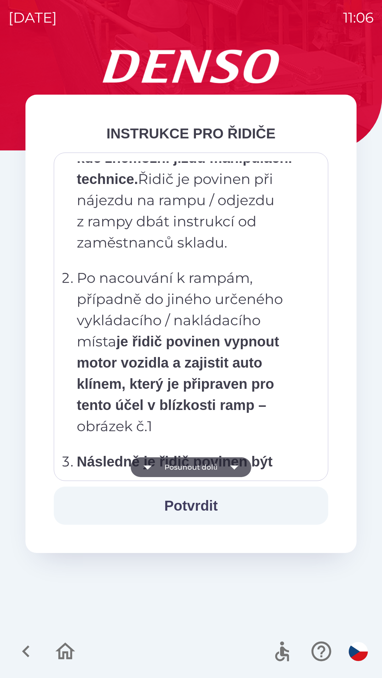
click at [226, 468] on icon "button" at bounding box center [234, 468] width 20 height 20
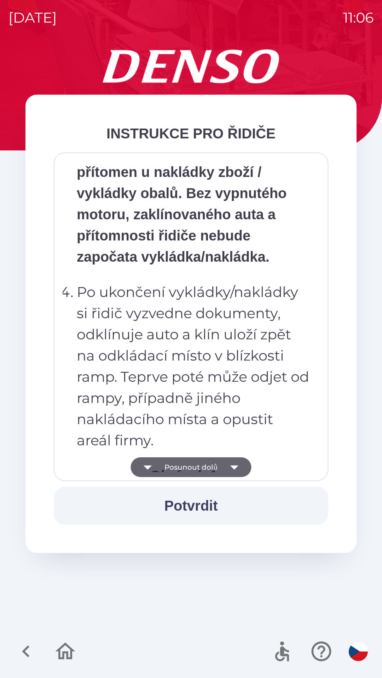
click at [227, 466] on icon "button" at bounding box center [234, 468] width 20 height 20
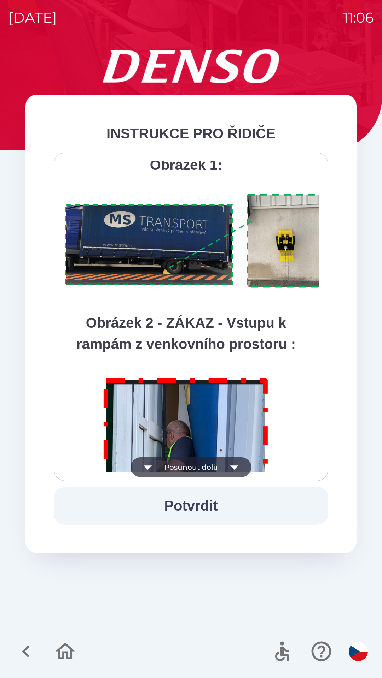
click at [226, 467] on icon "button" at bounding box center [234, 468] width 20 height 20
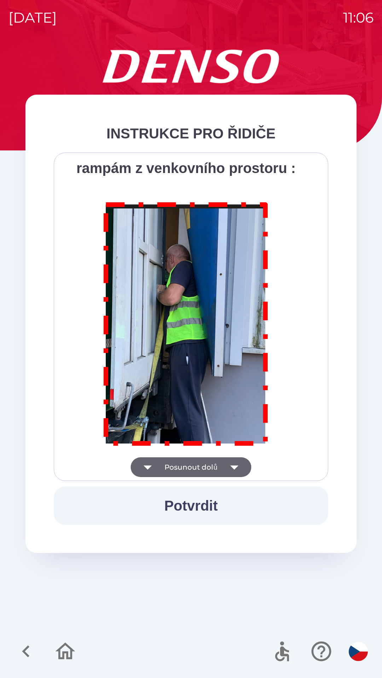
click at [226, 467] on div "Všichni řidiči přijíždějící do skladu firmy DENSO CZECH s.r.o. jsou po průjezdu…" at bounding box center [191, 316] width 257 height 311
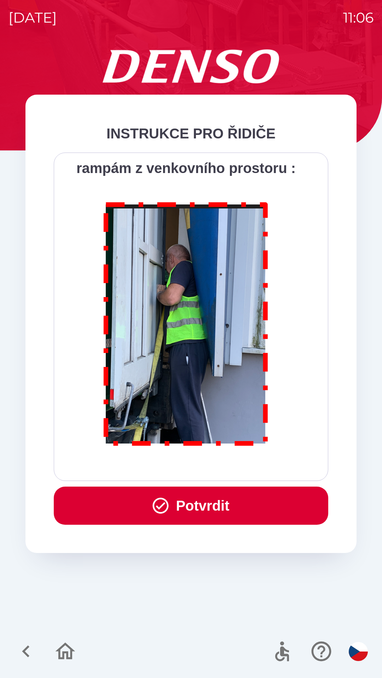
click at [228, 468] on div "Všichni řidiči přijíždějící do skladu firmy DENSO CZECH s.r.o. jsou po průjezdu…" at bounding box center [191, 316] width 257 height 311
click at [225, 508] on button "Potvrdit" at bounding box center [191, 506] width 274 height 38
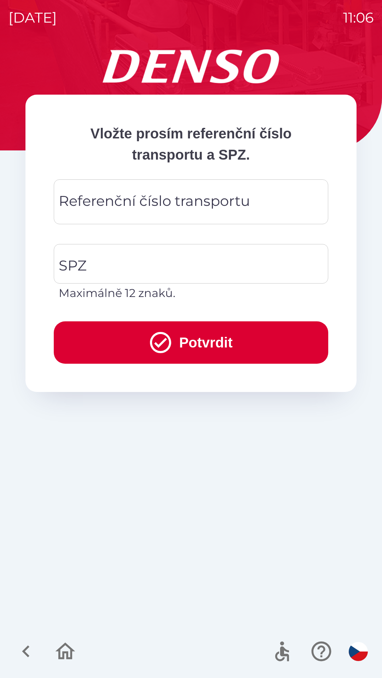
click at [201, 200] on div "Referenční číslo transportu Referenční číslo transportu" at bounding box center [191, 201] width 274 height 45
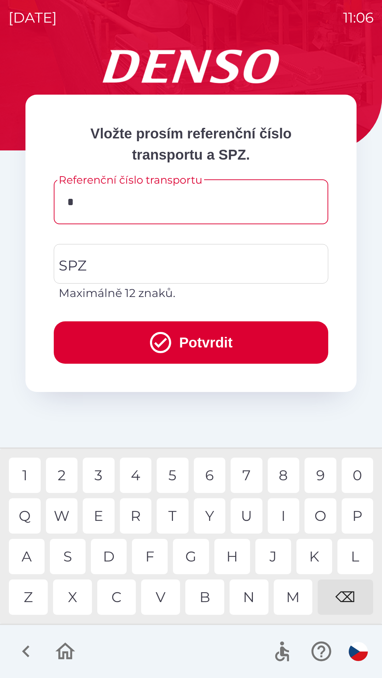
click at [30, 476] on div "1" at bounding box center [25, 475] width 32 height 35
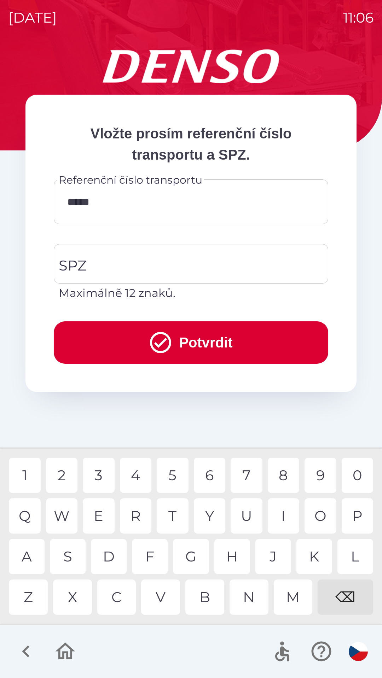
click at [211, 478] on div "6" at bounding box center [210, 475] width 32 height 35
click at [314, 477] on div "9" at bounding box center [320, 475] width 32 height 35
type input "**********"
click at [170, 256] on input "SPZ" at bounding box center [185, 263] width 257 height 33
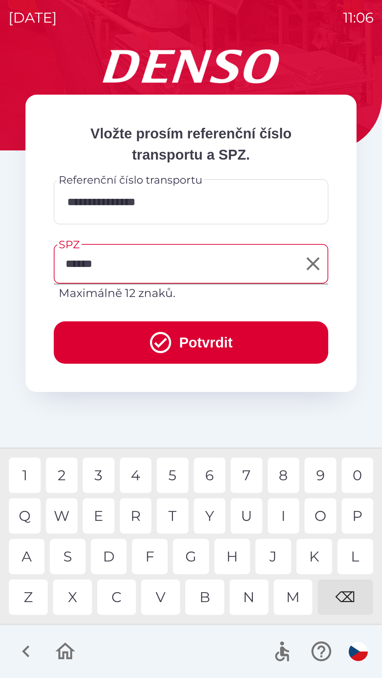
click at [283, 478] on div "8" at bounding box center [283, 475] width 32 height 35
type input "*******"
click at [198, 342] on button "Potvrdit" at bounding box center [191, 343] width 274 height 42
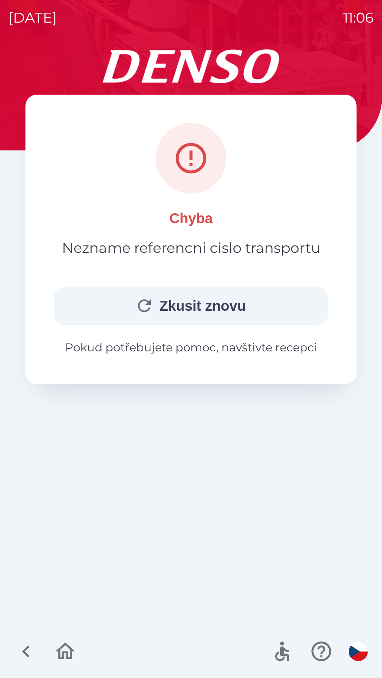
click at [221, 303] on button "Zkusit znovu" at bounding box center [191, 306] width 274 height 38
